Goal: Transaction & Acquisition: Obtain resource

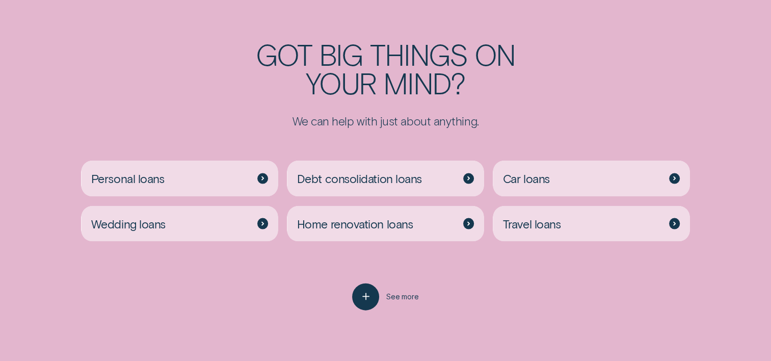
scroll to position [2190, 0]
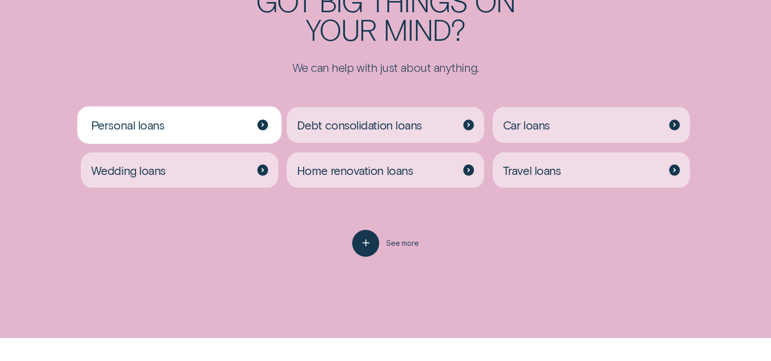
click at [201, 130] on div "Personal loans" at bounding box center [179, 125] width 197 height 36
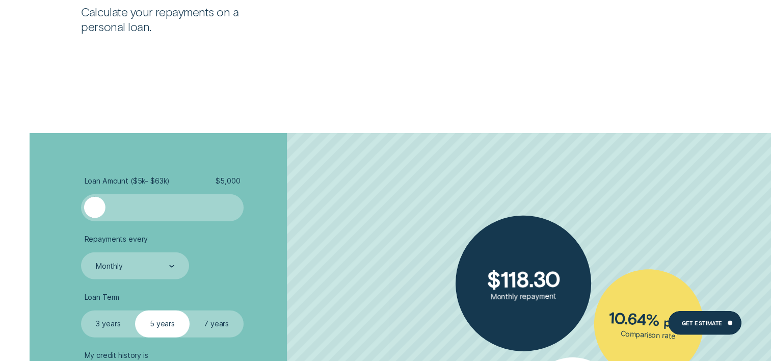
scroll to position [2496, 0]
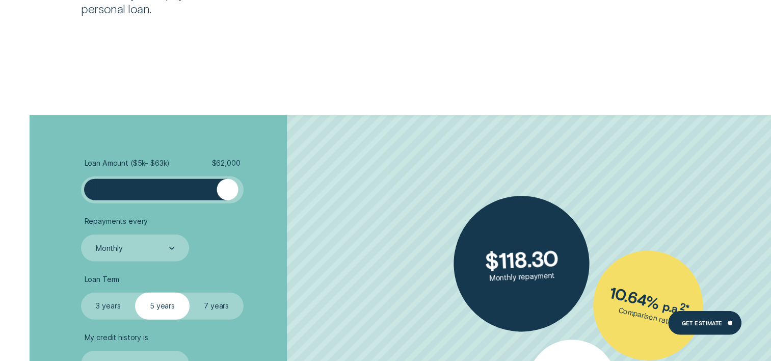
drag, startPoint x: 94, startPoint y: 189, endPoint x: 228, endPoint y: 206, distance: 135.5
click at [228, 206] on ul "Loan Amount ( $5k - $63k ) $ 62,000 Repayments every Monthly Loan Term Select L…" at bounding box center [205, 267] width 248 height 219
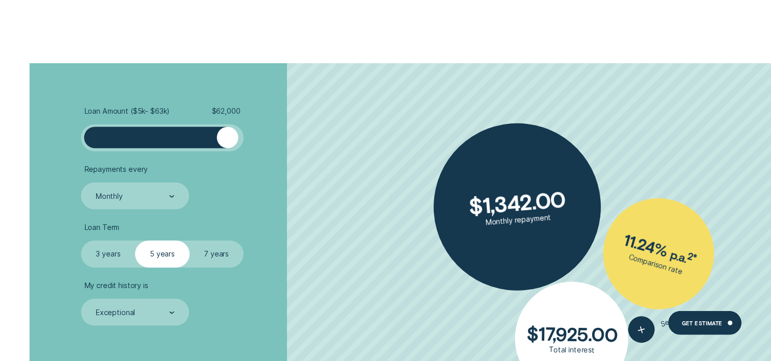
scroll to position [2598, 0]
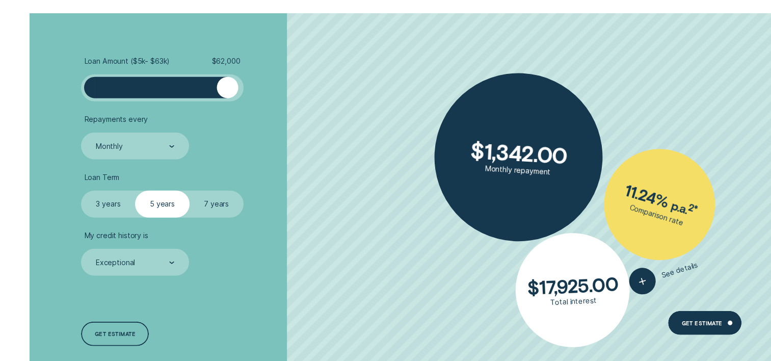
click at [217, 204] on label "7 years" at bounding box center [216, 204] width 54 height 27
click at [189, 191] on input "7 years" at bounding box center [189, 191] width 0 height 0
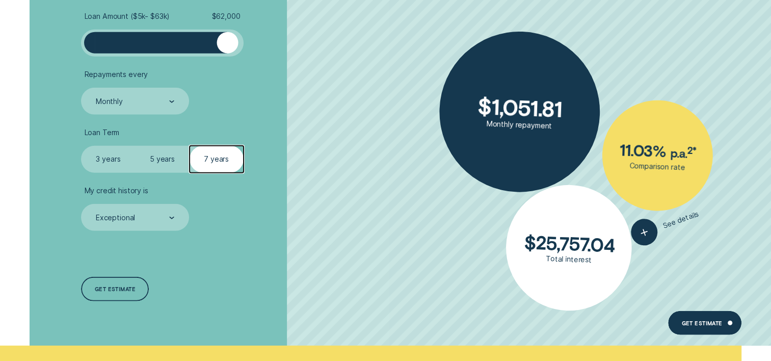
scroll to position [2649, 0]
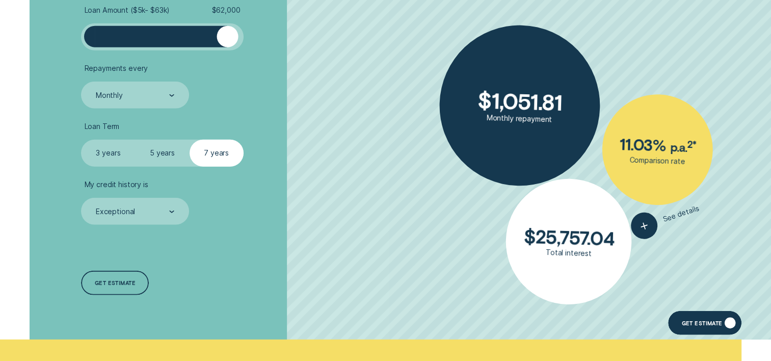
click at [703, 323] on div "Get Estimate" at bounding box center [701, 323] width 41 height 5
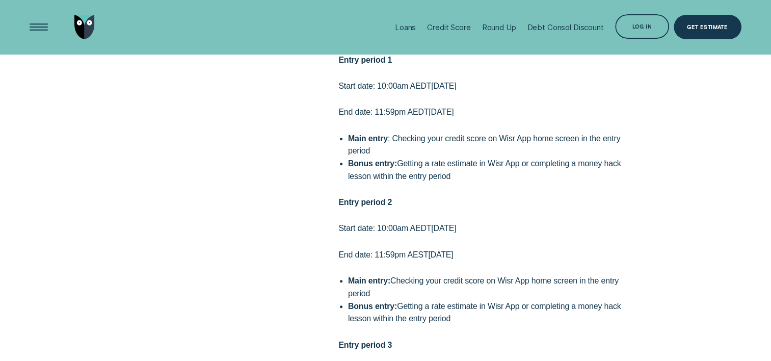
scroll to position [968, 0]
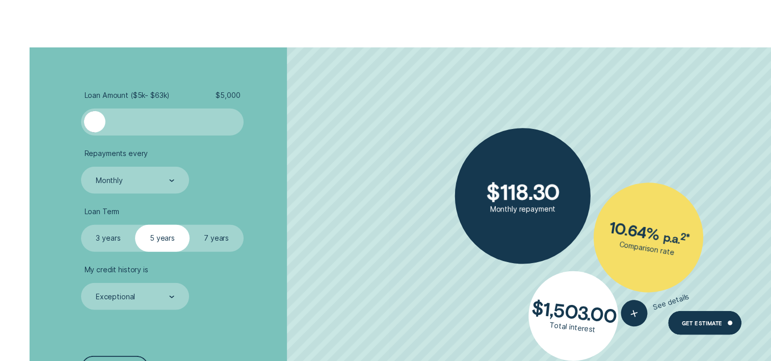
scroll to position [2598, 0]
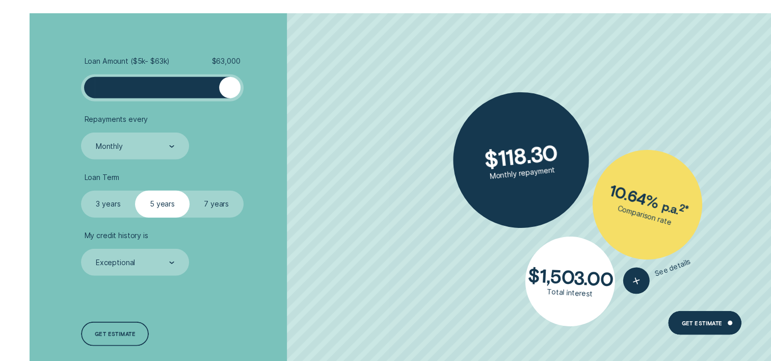
drag, startPoint x: 104, startPoint y: 92, endPoint x: 254, endPoint y: 86, distance: 150.4
click at [254, 86] on li "Loan Amount ( $5k - $63k ) $ 63,000" at bounding box center [205, 79] width 248 height 45
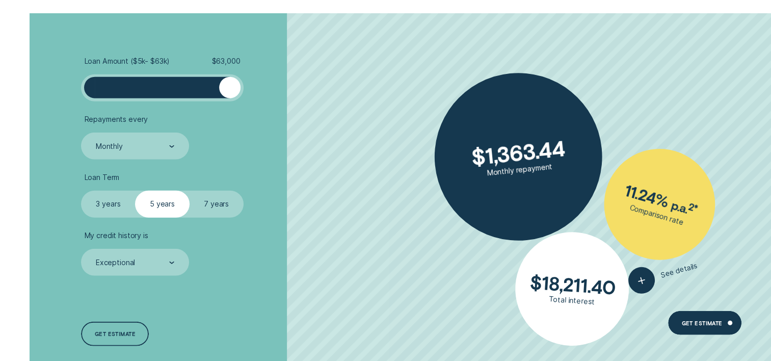
click at [234, 206] on label "7 years" at bounding box center [216, 204] width 54 height 27
click at [189, 191] on input "7 years" at bounding box center [189, 191] width 0 height 0
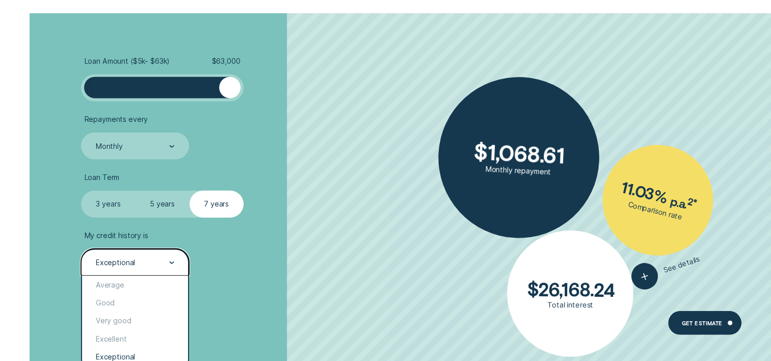
click at [175, 268] on div "Exceptional" at bounding box center [134, 262] width 107 height 27
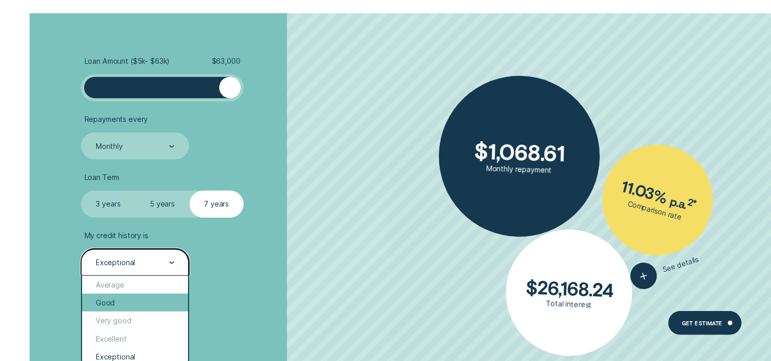
click at [164, 303] on div "Good" at bounding box center [134, 302] width 105 height 18
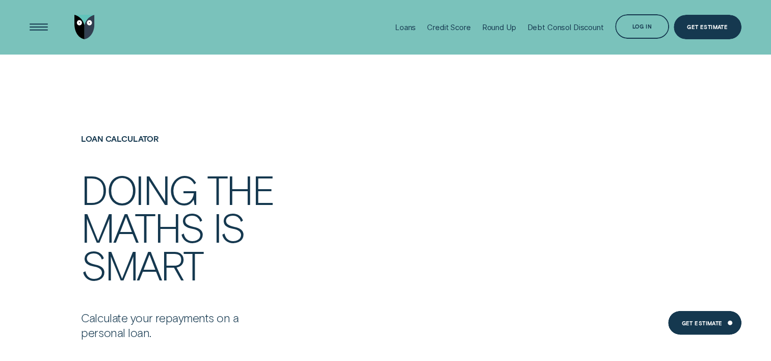
scroll to position [2089, 0]
